Goal: Information Seeking & Learning: Learn about a topic

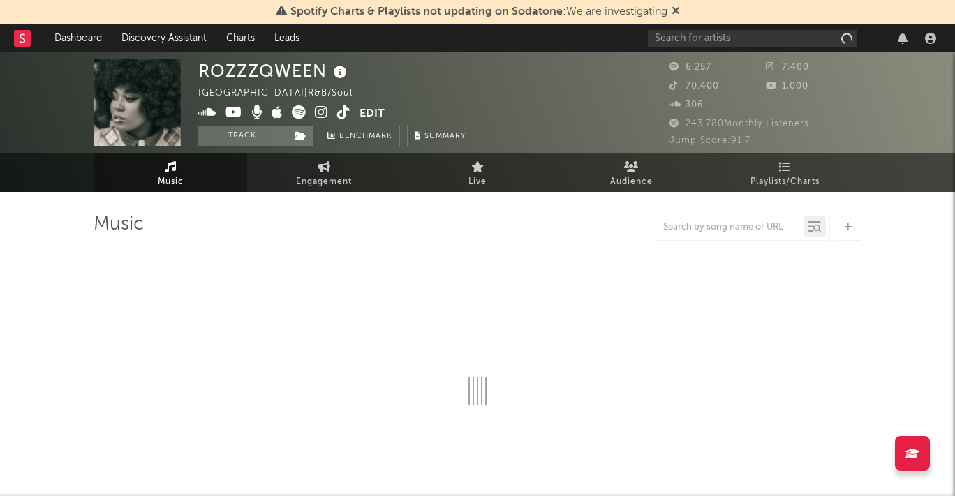
select select "6m"
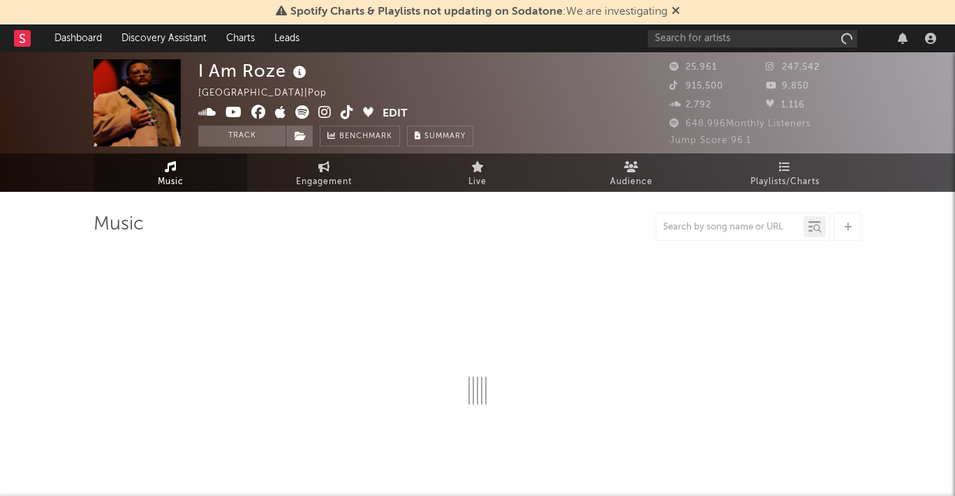
select select "6m"
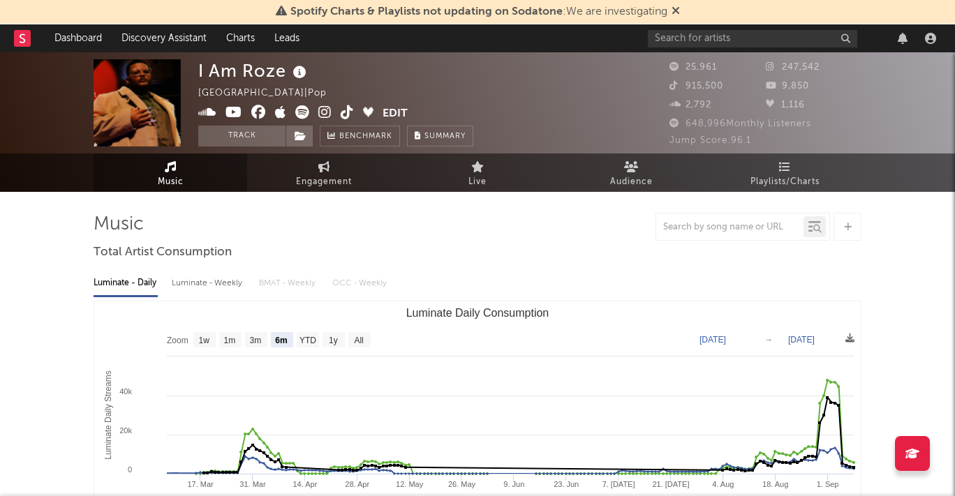
click at [323, 115] on icon at bounding box center [324, 112] width 13 height 14
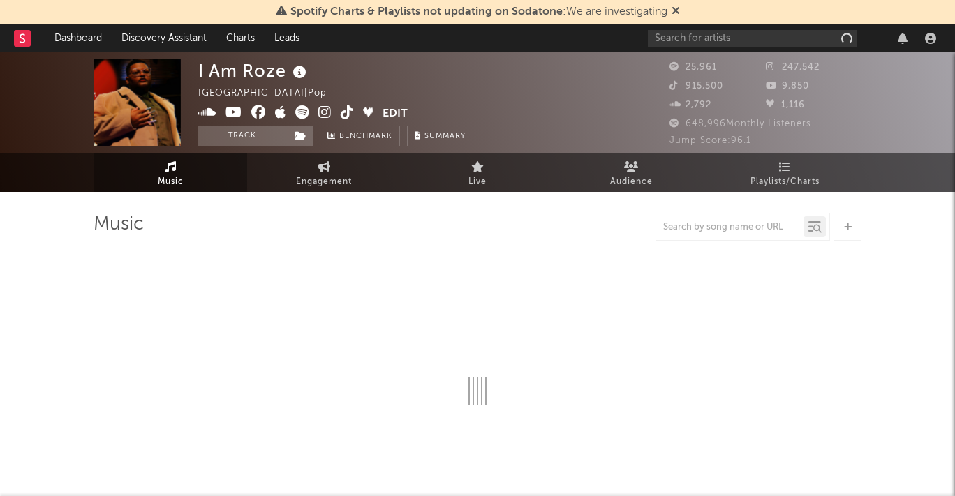
select select "6m"
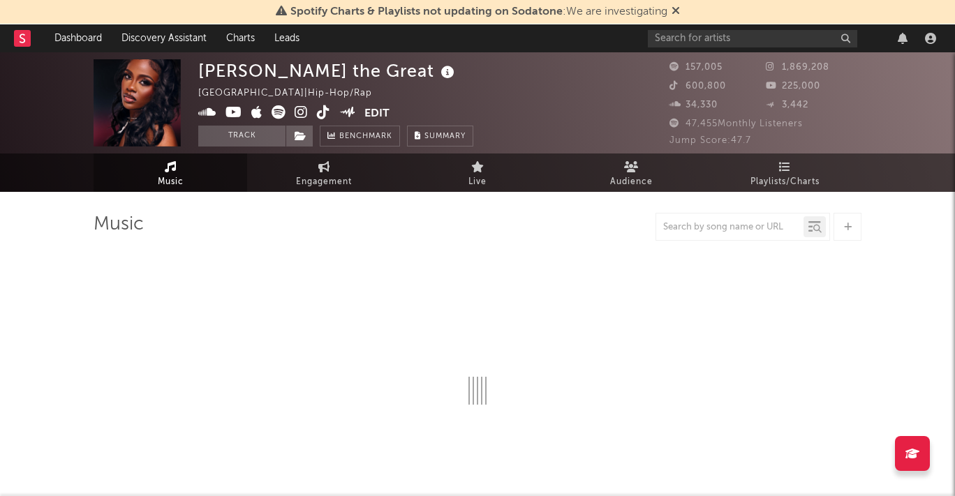
select select "6m"
